Goal: Use online tool/utility: Utilize a website feature to perform a specific function

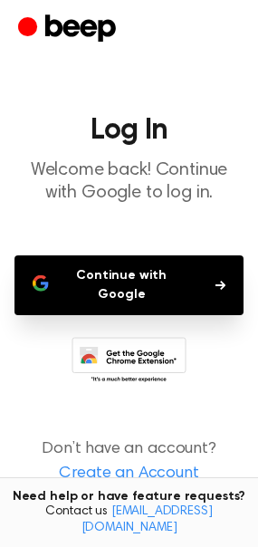
click at [127, 295] on button "Continue with Google" at bounding box center [128, 286] width 229 height 60
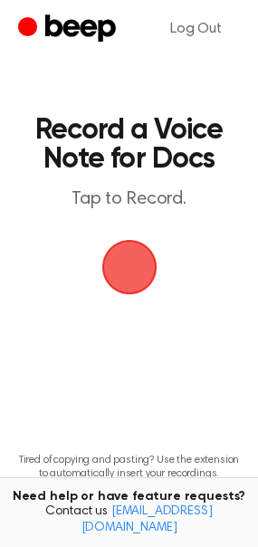
click at [117, 249] on span "button" at bounding box center [129, 267] width 70 height 70
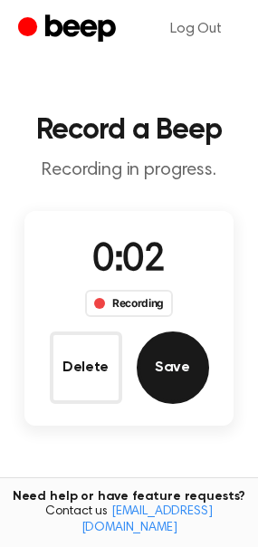
click at [177, 364] on button "Save" at bounding box center [173, 368] width 72 height 72
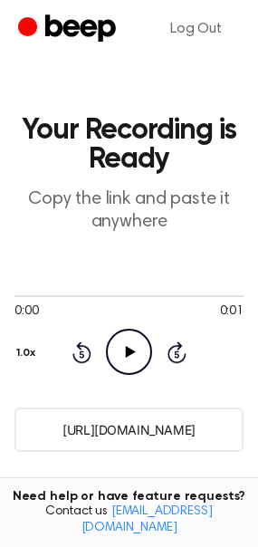
click at [117, 333] on circle at bounding box center [129, 352] width 44 height 44
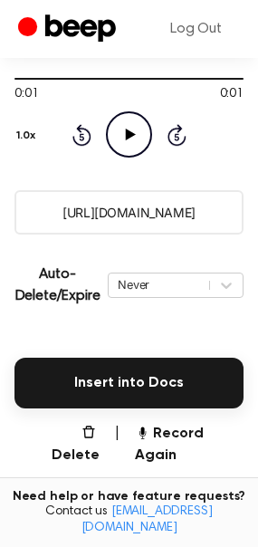
scroll to position [218, 0]
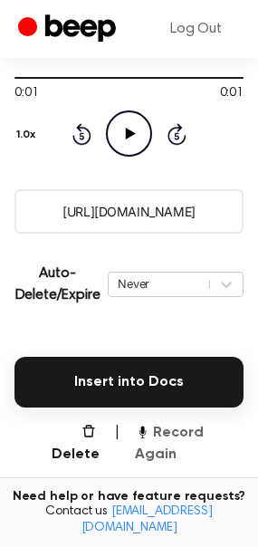
click at [156, 424] on button "Record Again" at bounding box center [189, 443] width 109 height 43
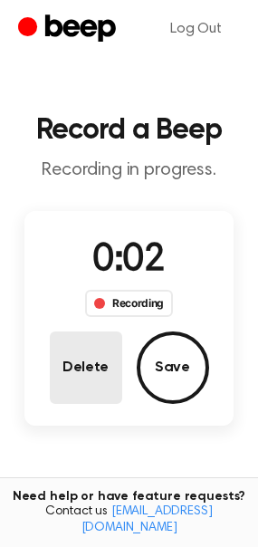
click at [97, 351] on button "Delete" at bounding box center [86, 368] width 72 height 72
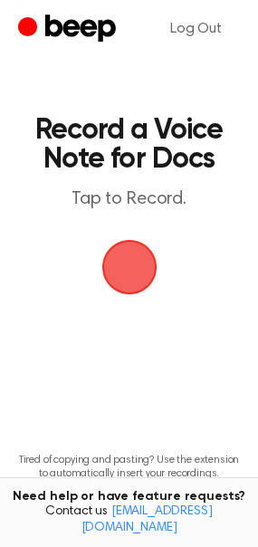
click at [128, 259] on span "button" at bounding box center [129, 267] width 59 height 59
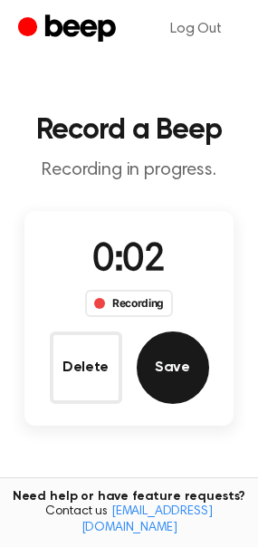
click at [161, 362] on button "Save" at bounding box center [173, 368] width 72 height 72
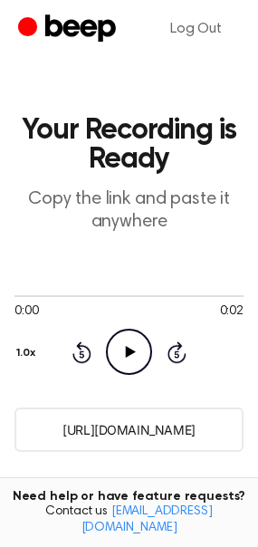
click at [124, 334] on icon "Play Audio" at bounding box center [129, 352] width 46 height 46
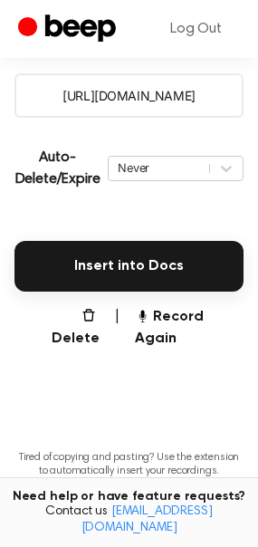
scroll to position [335, 0]
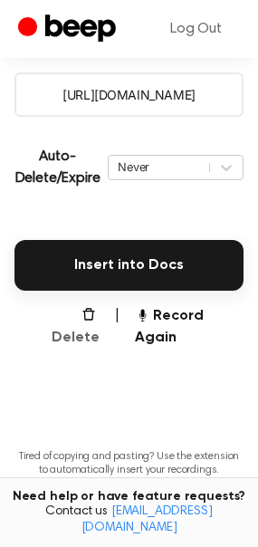
click at [82, 320] on button "Delete" at bounding box center [67, 326] width 63 height 43
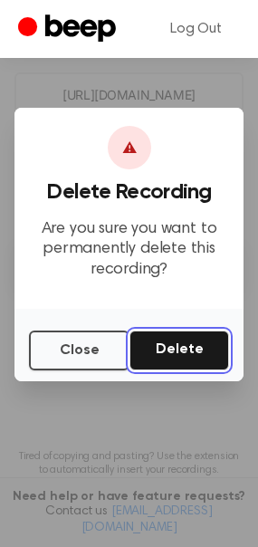
click at [149, 353] on button "Delete" at bounding box center [180, 351] width 100 height 40
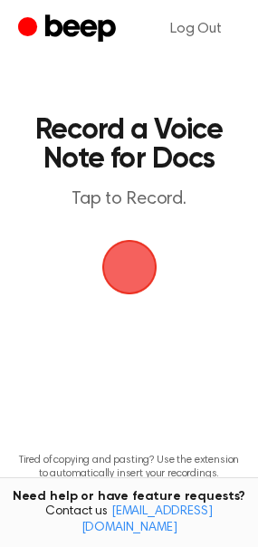
click at [121, 288] on span "button" at bounding box center [129, 267] width 101 height 101
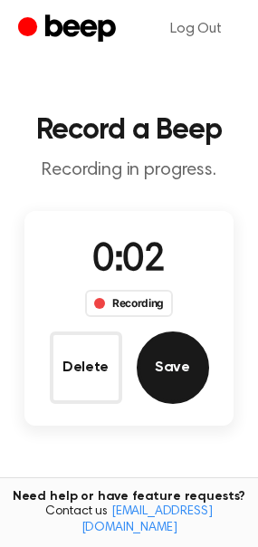
click at [152, 364] on button "Save" at bounding box center [173, 368] width 72 height 72
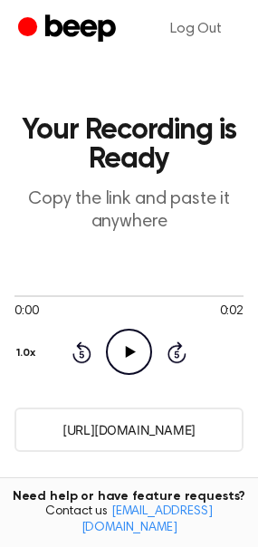
click at [111, 352] on icon "Play Audio" at bounding box center [129, 352] width 46 height 46
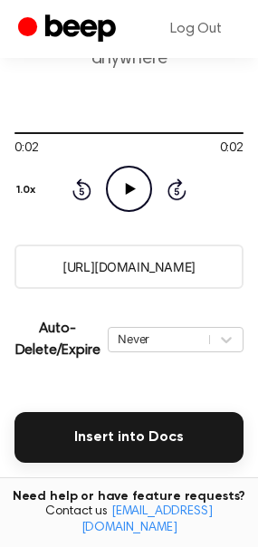
scroll to position [257, 0]
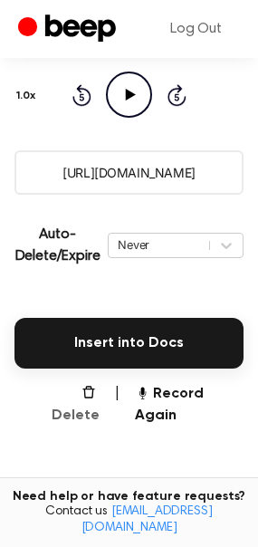
click at [85, 391] on button "Delete" at bounding box center [67, 404] width 63 height 43
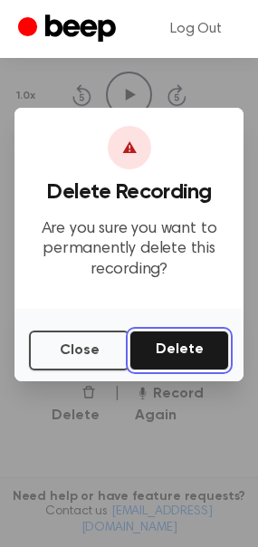
click at [166, 346] on button "Delete" at bounding box center [180, 351] width 100 height 40
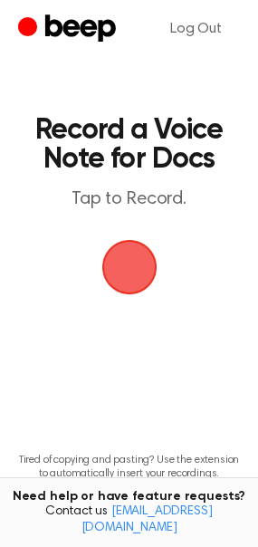
click at [143, 288] on span "button" at bounding box center [129, 267] width 65 height 65
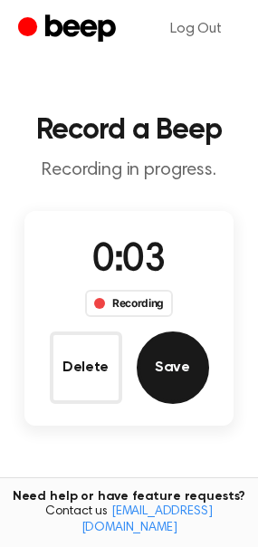
click at [147, 354] on button "Save" at bounding box center [173, 368] width 72 height 72
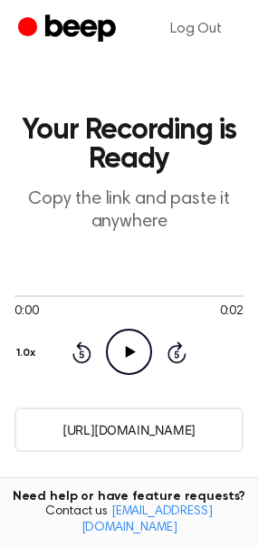
click at [123, 362] on icon "Play Audio" at bounding box center [129, 352] width 46 height 46
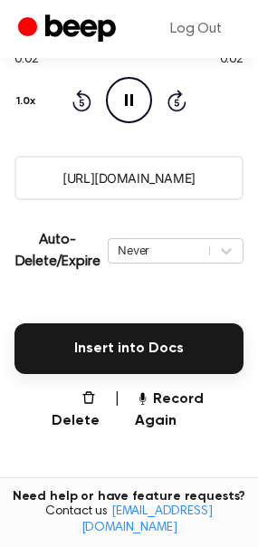
scroll to position [253, 0]
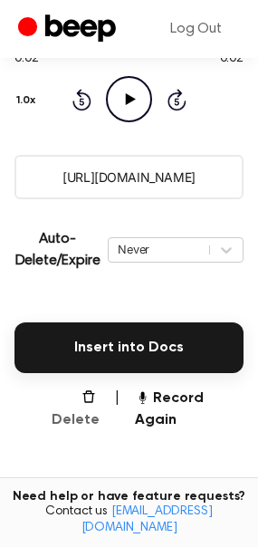
click at [82, 393] on button "Delete" at bounding box center [67, 409] width 63 height 43
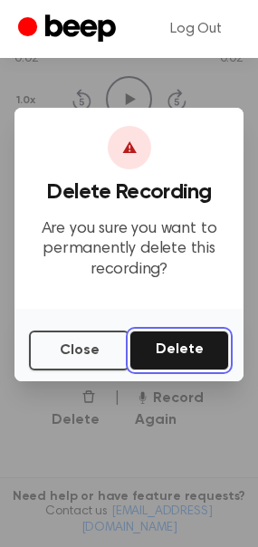
click at [173, 356] on button "Delete" at bounding box center [180, 351] width 100 height 40
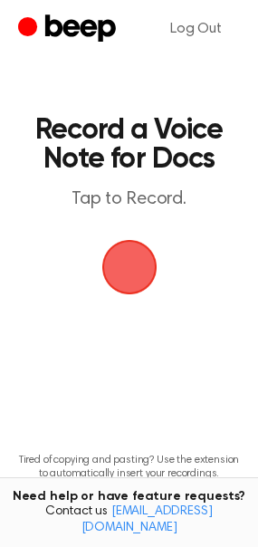
click at [130, 275] on span "button" at bounding box center [129, 267] width 59 height 59
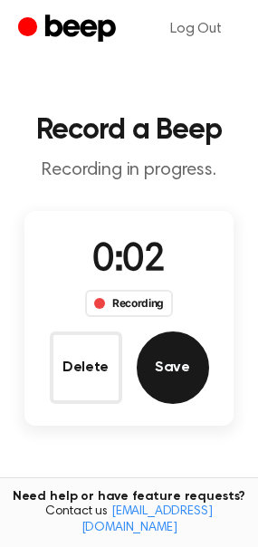
click at [153, 347] on button "Save" at bounding box center [173, 368] width 72 height 72
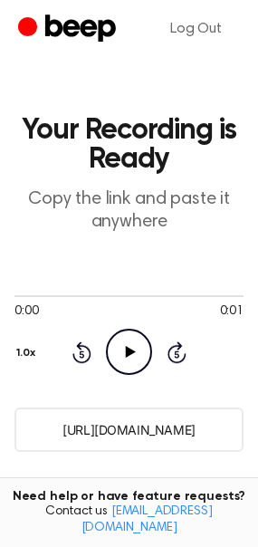
click at [124, 332] on icon "Play Audio" at bounding box center [129, 352] width 46 height 46
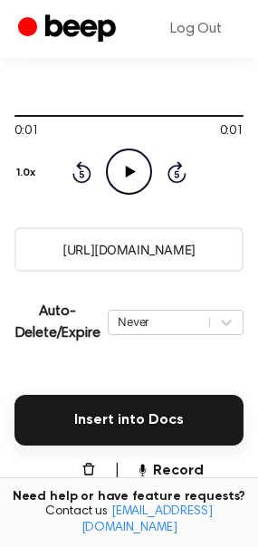
scroll to position [181, 0]
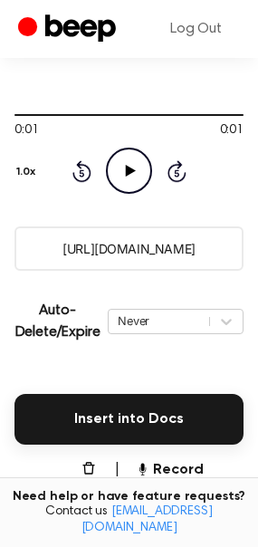
click at [113, 243] on input "https://beep.audio/Z7i3DX3" at bounding box center [128, 249] width 229 height 44
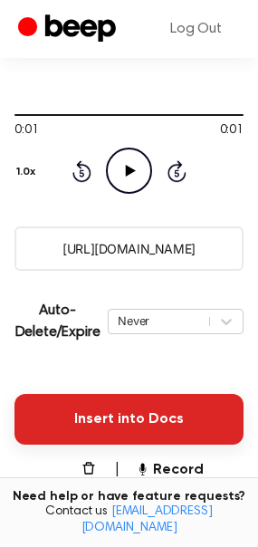
click at [79, 401] on button "Insert into Docs" at bounding box center [128, 419] width 229 height 51
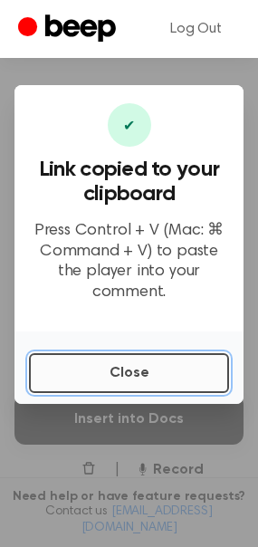
click at [121, 374] on button "Close" at bounding box center [129, 373] width 200 height 40
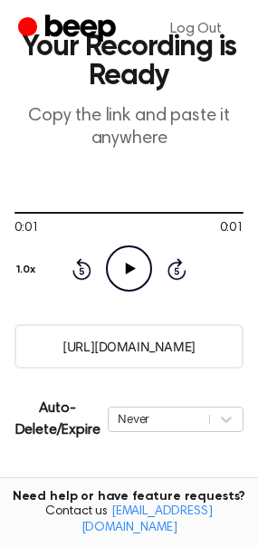
scroll to position [0, 0]
